Goal: Task Accomplishment & Management: Use online tool/utility

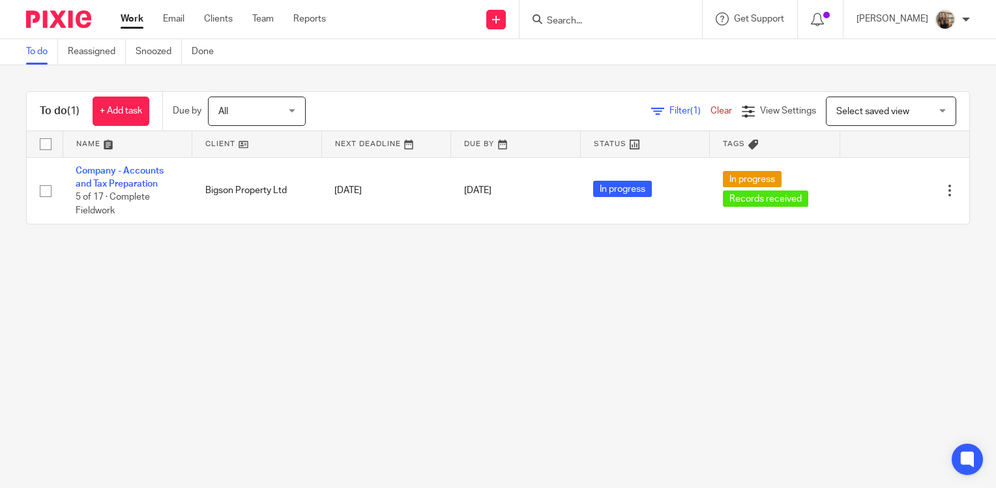
click at [130, 18] on link "Work" at bounding box center [132, 18] width 23 height 13
click at [711, 111] on link "Clear" at bounding box center [722, 110] width 22 height 9
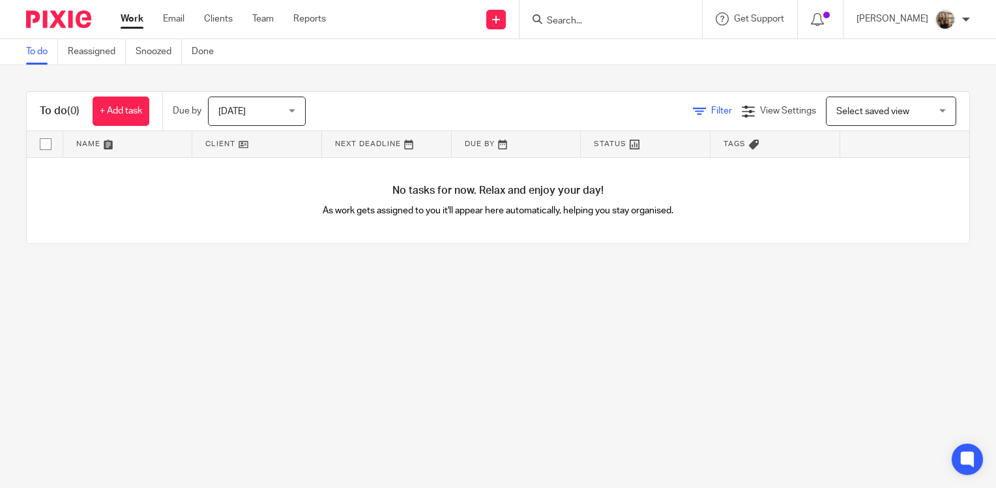
click at [711, 111] on span "Filter" at bounding box center [721, 110] width 21 height 9
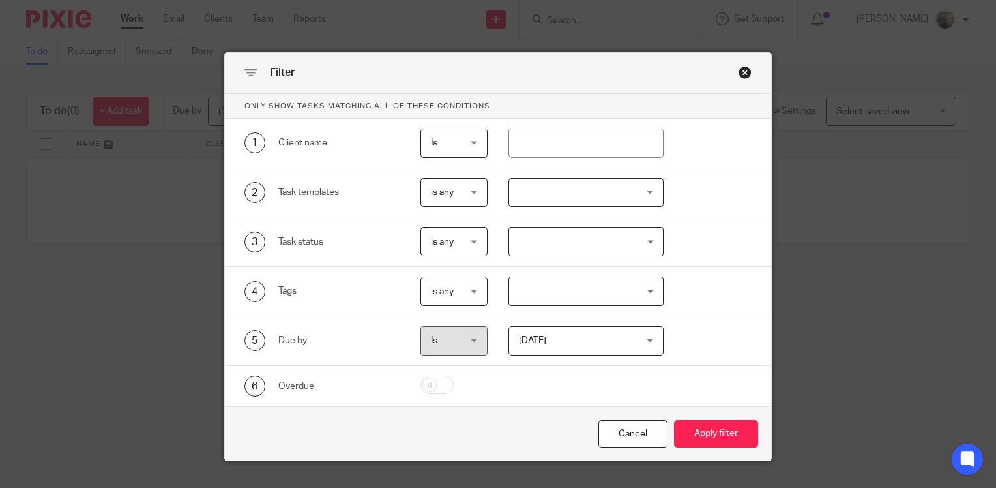
click at [741, 67] on div "Close this dialog window" at bounding box center [745, 72] width 13 height 13
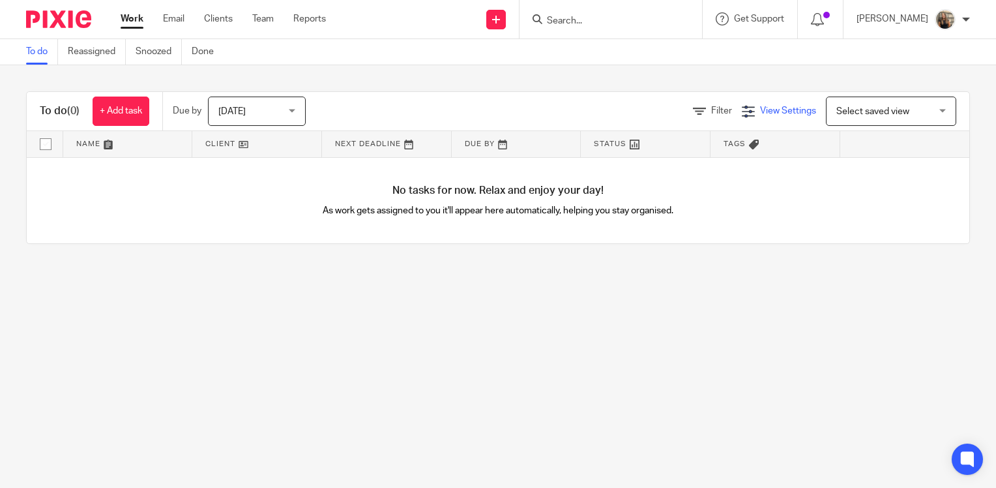
click at [763, 115] on span "View Settings" at bounding box center [788, 110] width 56 height 9
click at [850, 111] on span "Select saved view" at bounding box center [873, 111] width 73 height 9
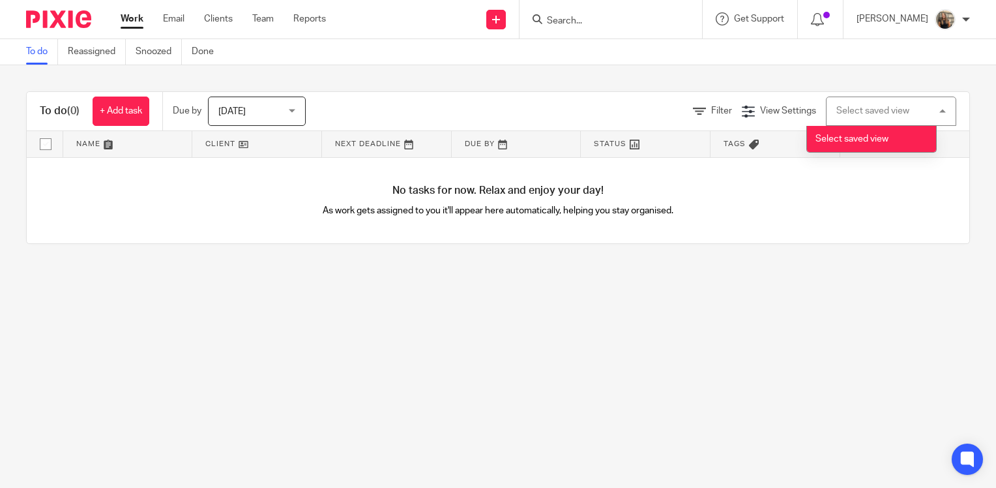
click at [274, 97] on span "[DATE]" at bounding box center [252, 110] width 69 height 27
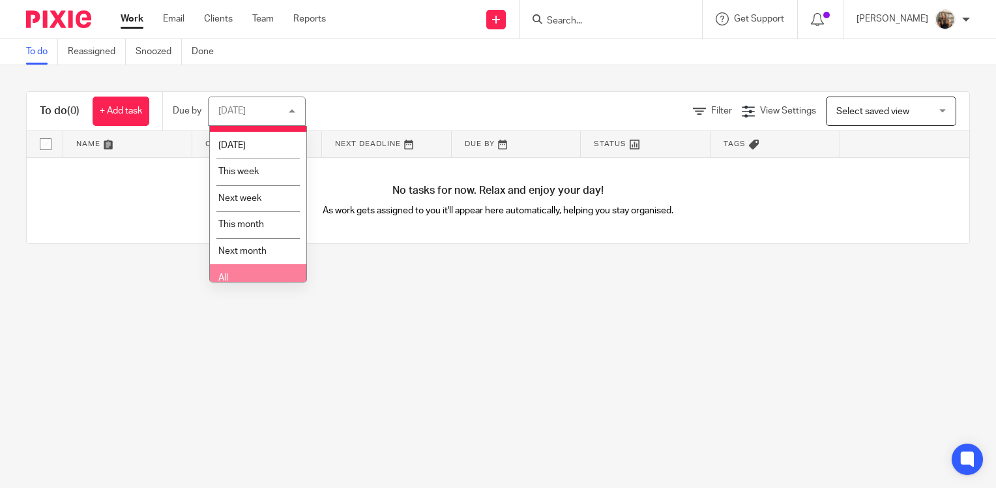
scroll to position [31, 0]
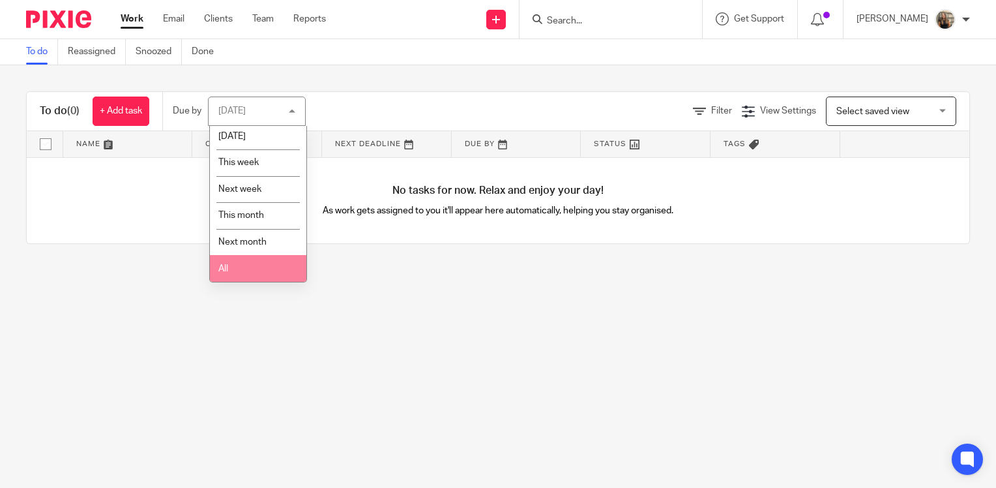
click at [269, 265] on li "All" at bounding box center [258, 268] width 97 height 27
